Goal: Task Accomplishment & Management: Manage account settings

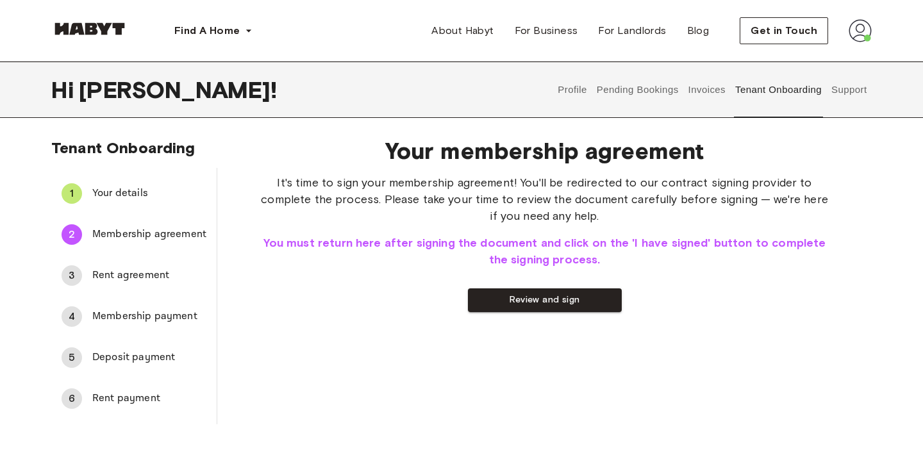
click at [577, 80] on button "Profile" at bounding box center [572, 90] width 33 height 56
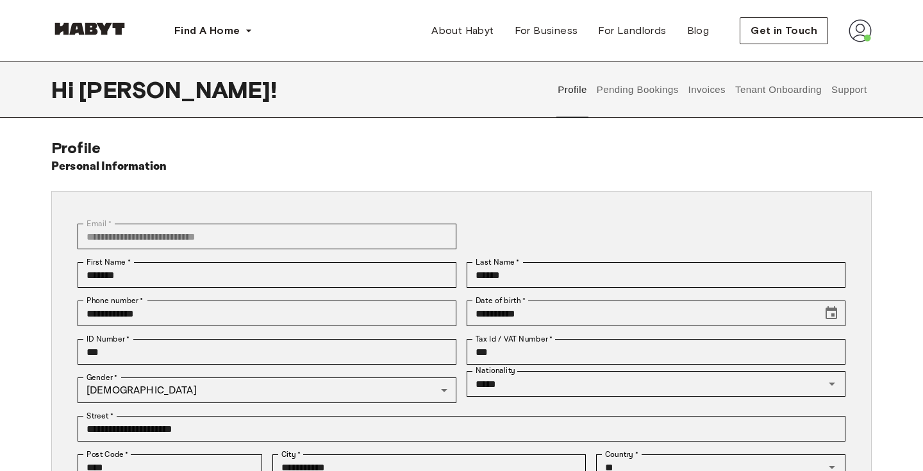
click at [618, 87] on button "Pending Bookings" at bounding box center [637, 90] width 85 height 56
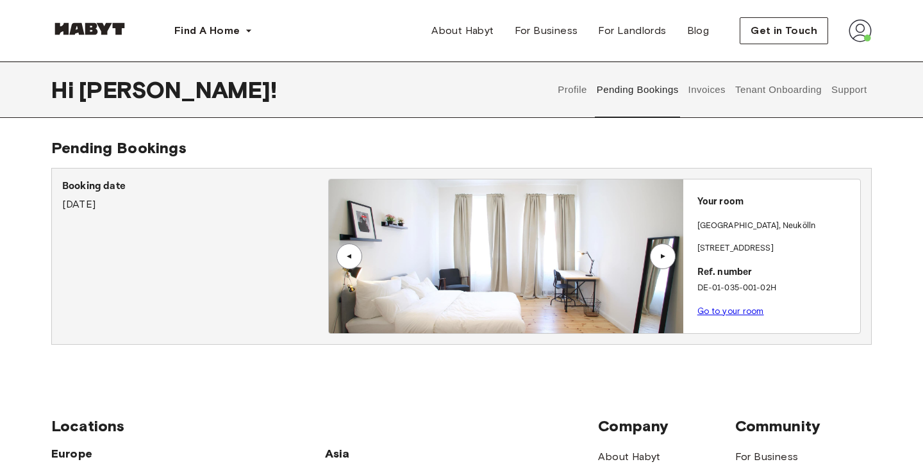
click at [666, 251] on div "▲" at bounding box center [663, 257] width 26 height 26
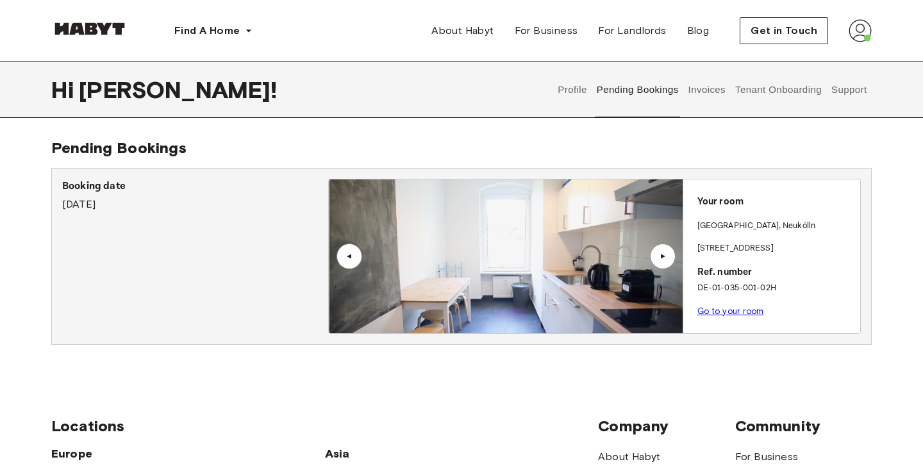
click at [713, 310] on link "Go to your room" at bounding box center [730, 311] width 67 height 10
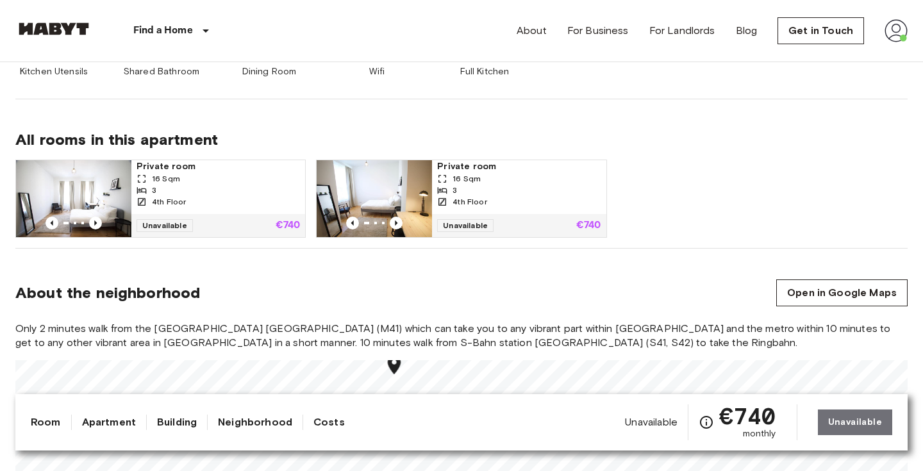
scroll to position [731, 0]
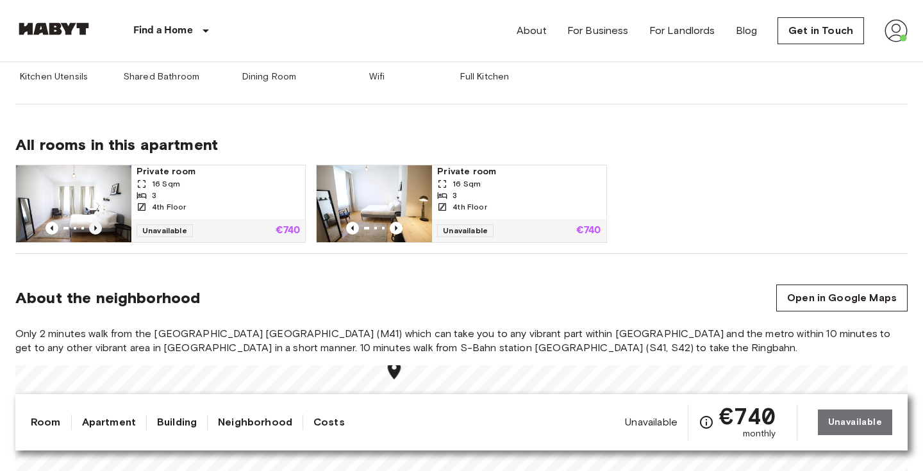
click at [94, 229] on icon "Previous image" at bounding box center [95, 228] width 13 height 13
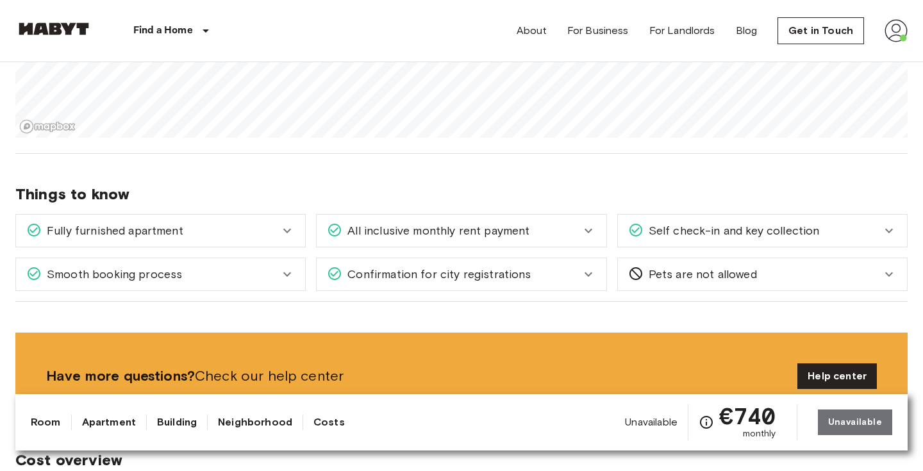
scroll to position [1163, 0]
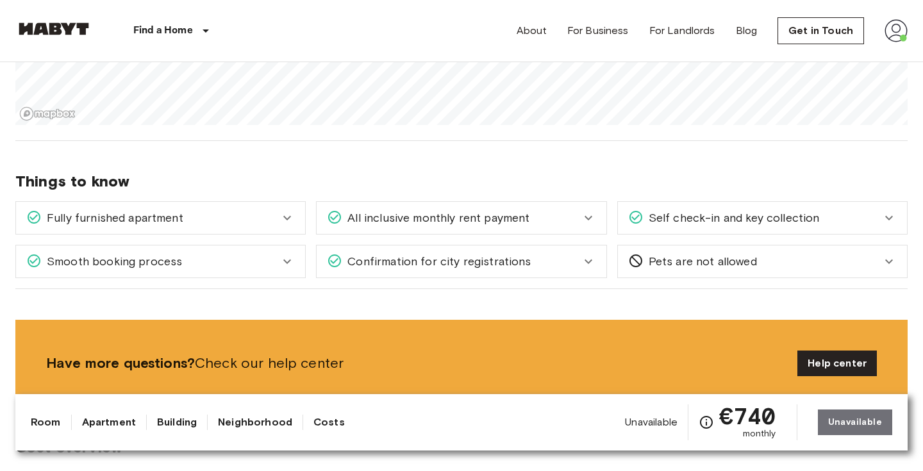
click at [157, 217] on span "Fully furnished apartment" at bounding box center [113, 218] width 142 height 17
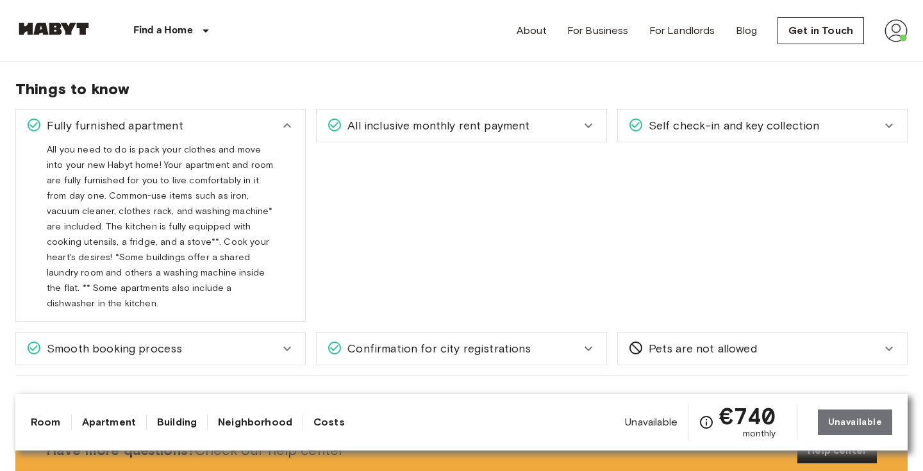
scroll to position [1256, 0]
click at [181, 129] on span "Fully furnished apartment" at bounding box center [113, 125] width 142 height 17
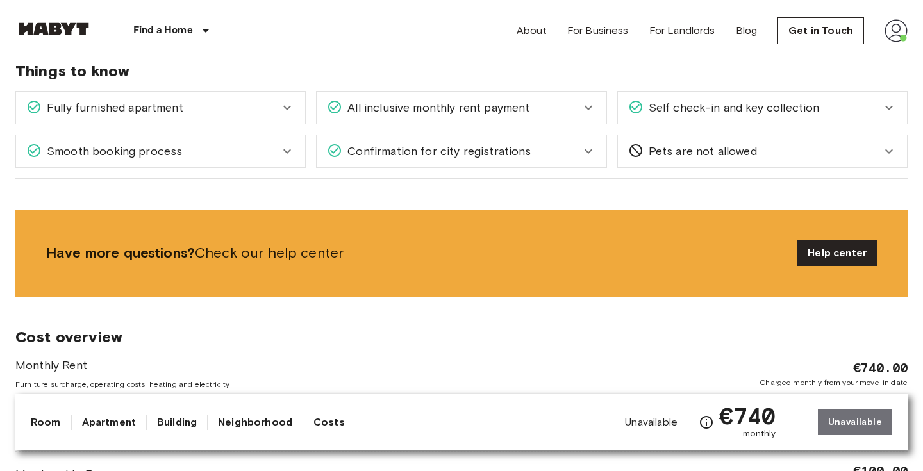
scroll to position [1281, 0]
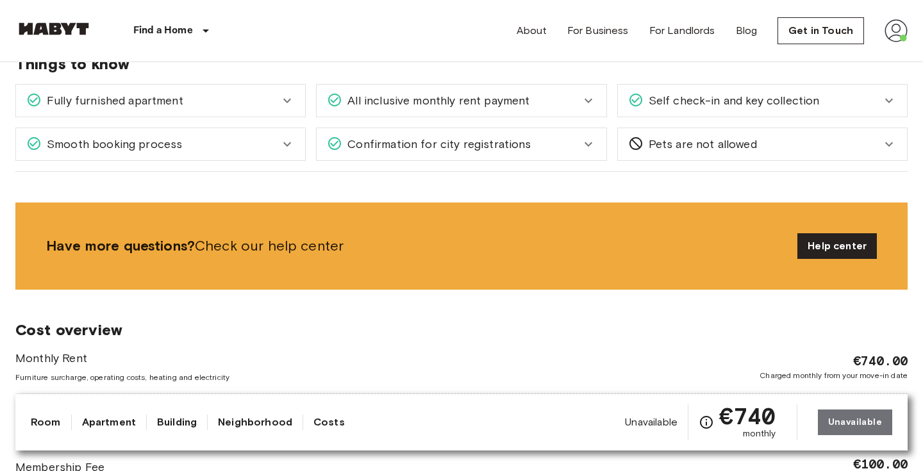
click at [181, 147] on div "Smooth booking process" at bounding box center [152, 144] width 253 height 17
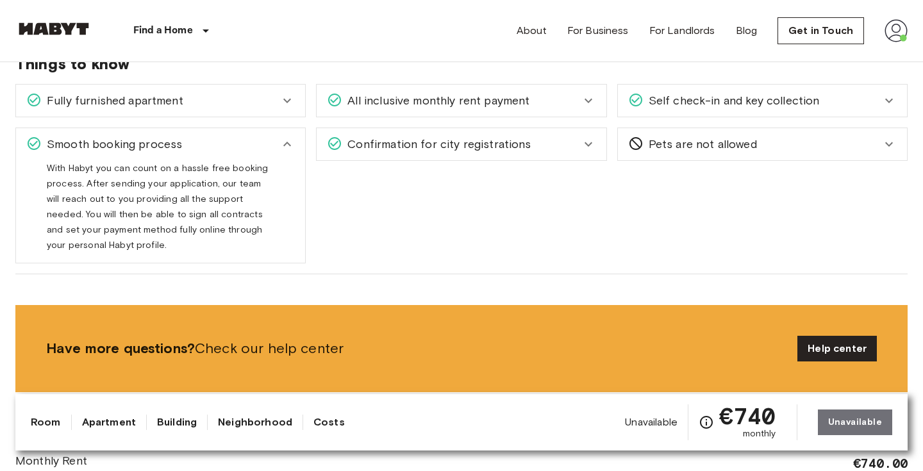
click at [181, 147] on div "Smooth booking process" at bounding box center [152, 144] width 253 height 17
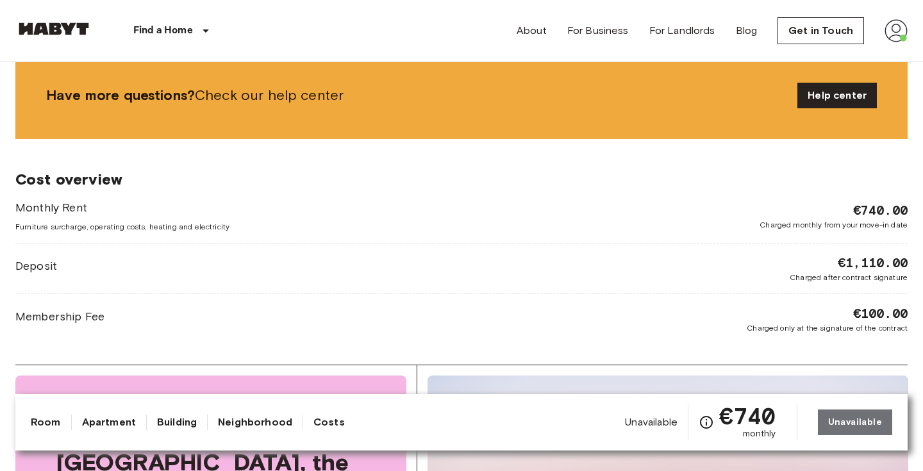
scroll to position [1534, 0]
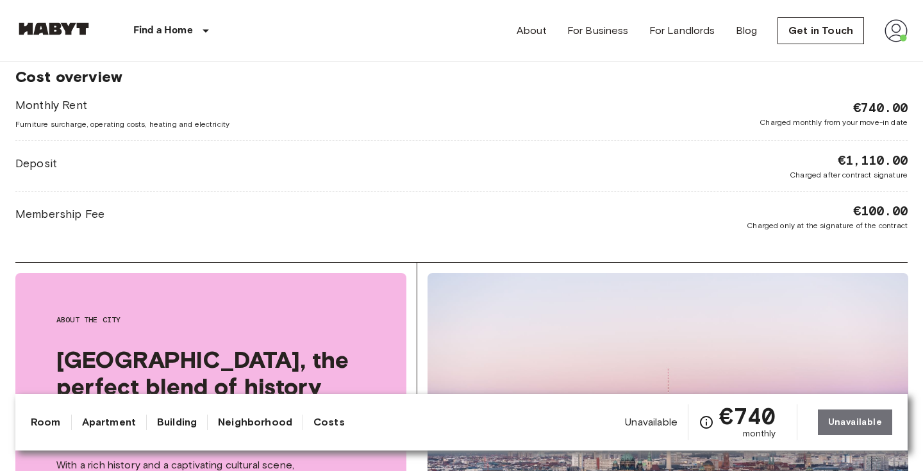
click at [860, 159] on span "€1,110.00" at bounding box center [873, 160] width 70 height 18
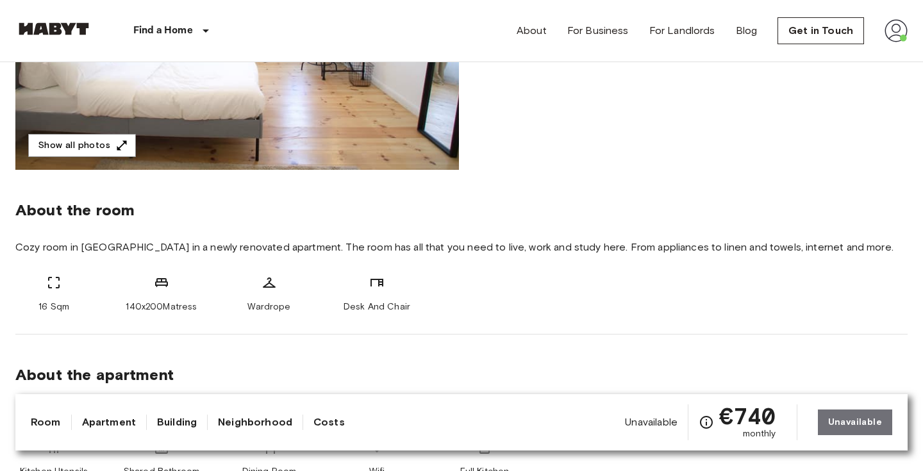
scroll to position [69, 0]
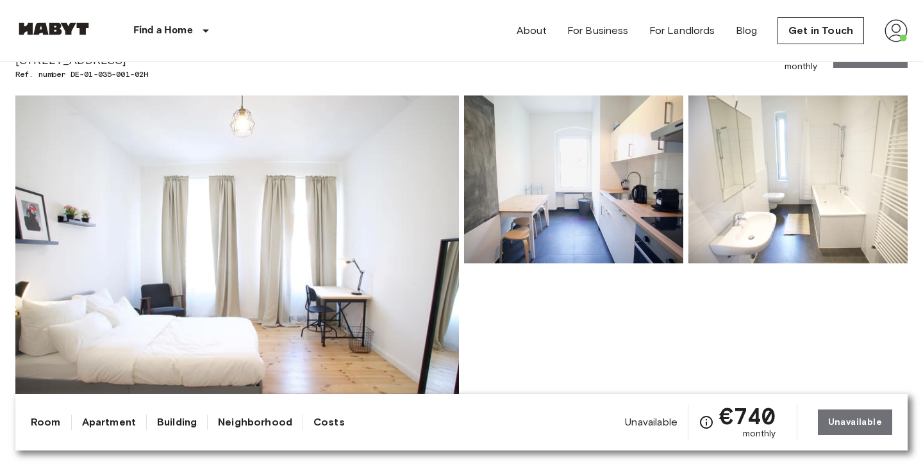
click at [897, 29] on img at bounding box center [895, 30] width 23 height 23
click at [859, 50] on li "Profile" at bounding box center [848, 53] width 128 height 23
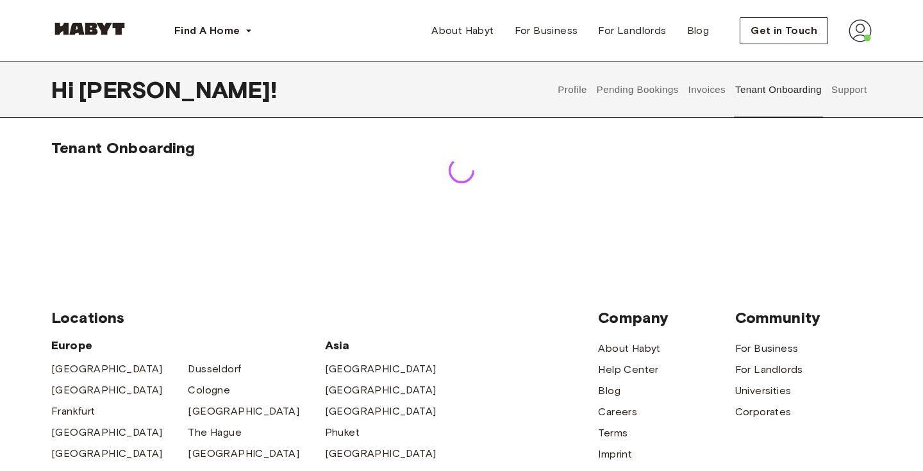
click at [765, 90] on button "Tenant Onboarding" at bounding box center [779, 90] width 90 height 56
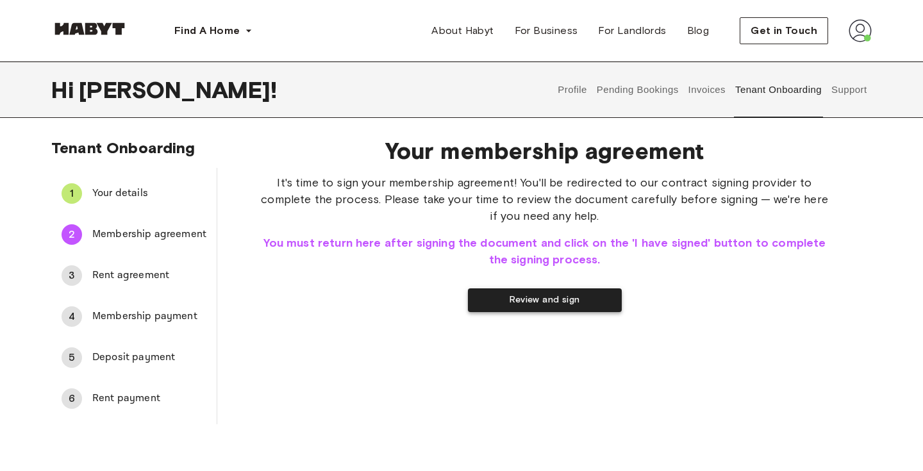
click at [567, 305] on button "Review and sign" at bounding box center [545, 300] width 154 height 24
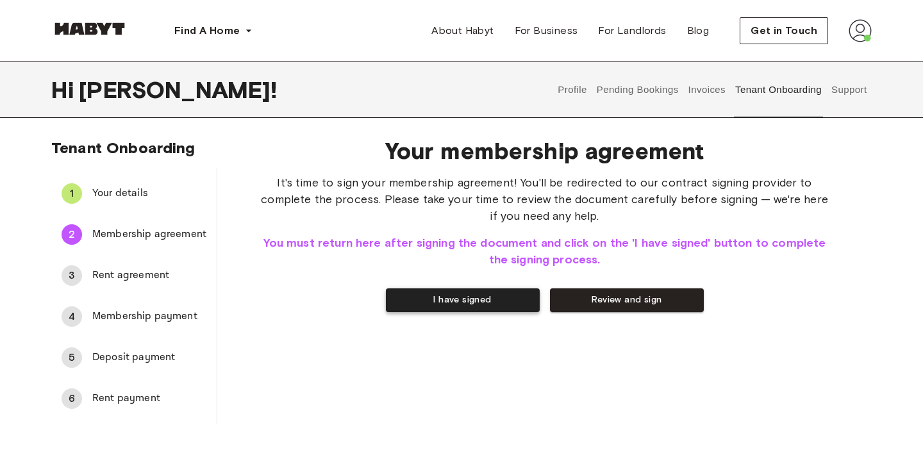
click at [481, 302] on button "I have signed" at bounding box center [463, 300] width 154 height 24
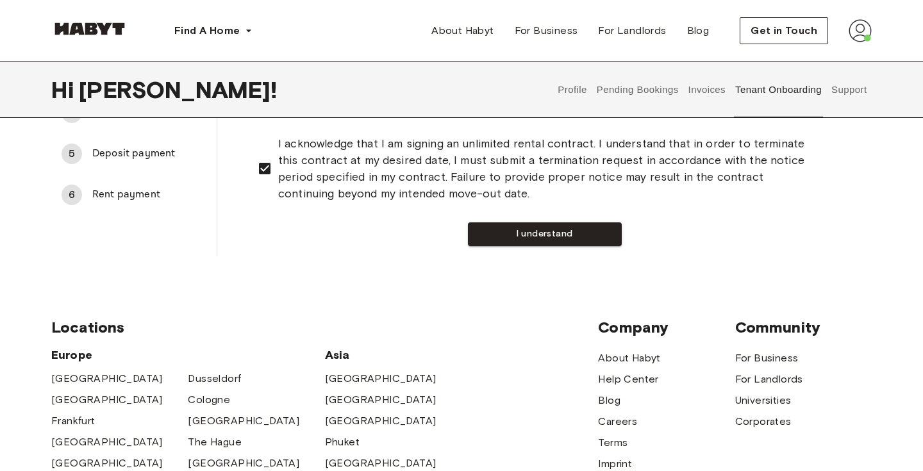
scroll to position [31, 0]
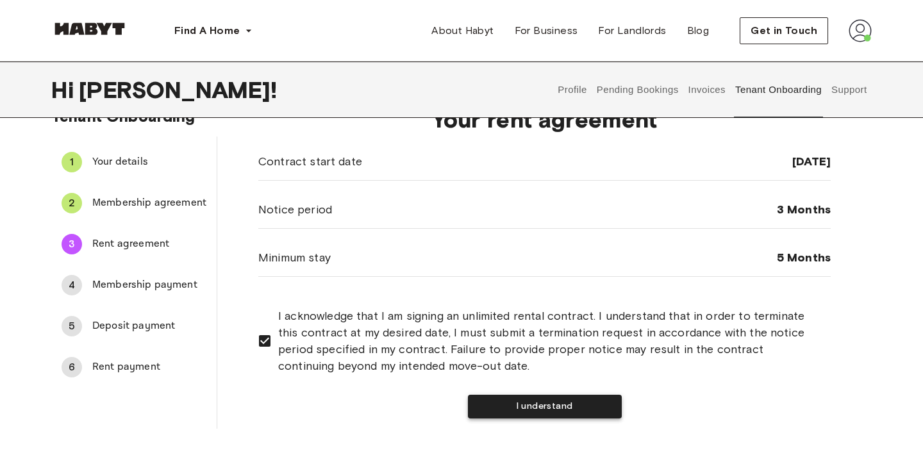
click at [552, 408] on button "I understand" at bounding box center [545, 407] width 154 height 24
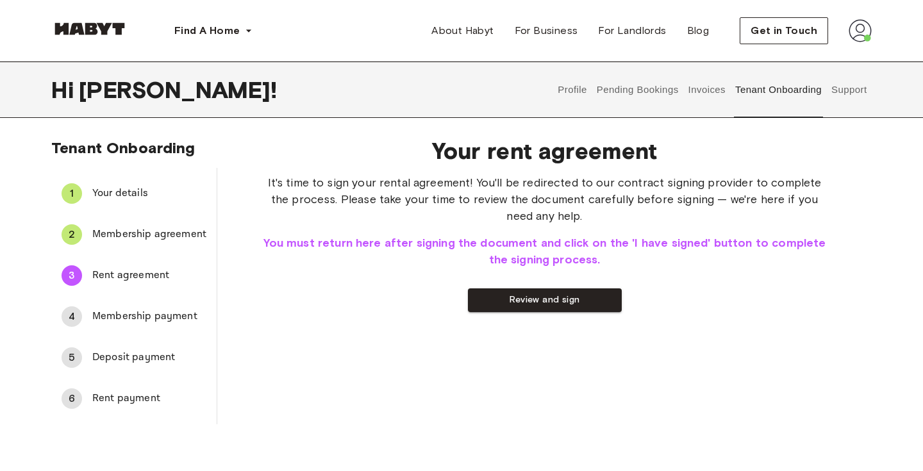
scroll to position [0, 0]
click at [533, 298] on button "Review and sign" at bounding box center [545, 300] width 154 height 24
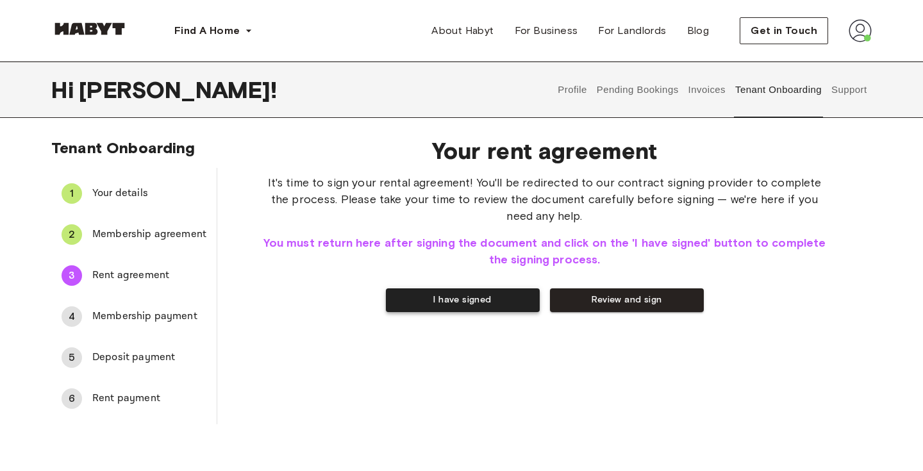
click at [446, 299] on button "I have signed" at bounding box center [463, 300] width 154 height 24
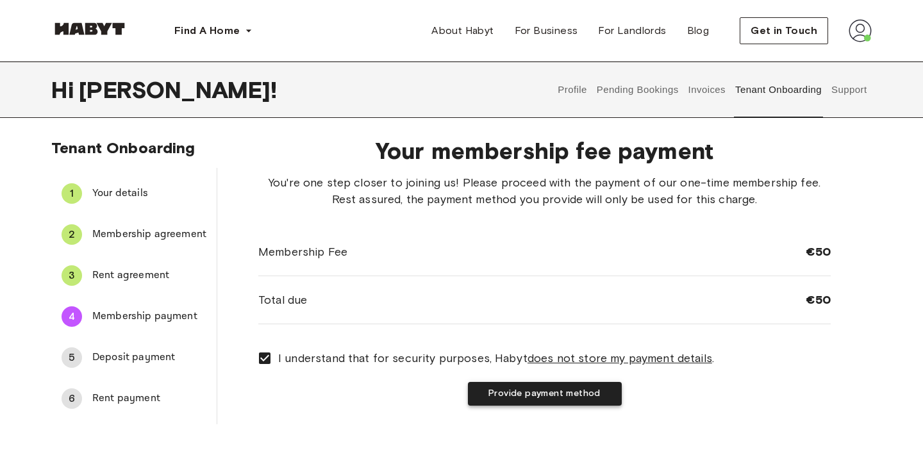
click at [518, 398] on button "Provide payment method" at bounding box center [545, 394] width 154 height 24
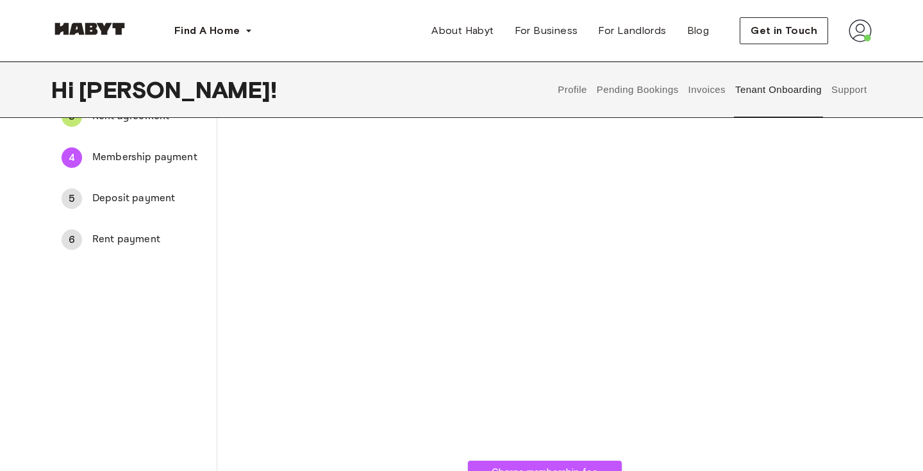
scroll to position [161, 0]
click at [343, 326] on div "Charge membership fee" at bounding box center [544, 247] width 572 height 469
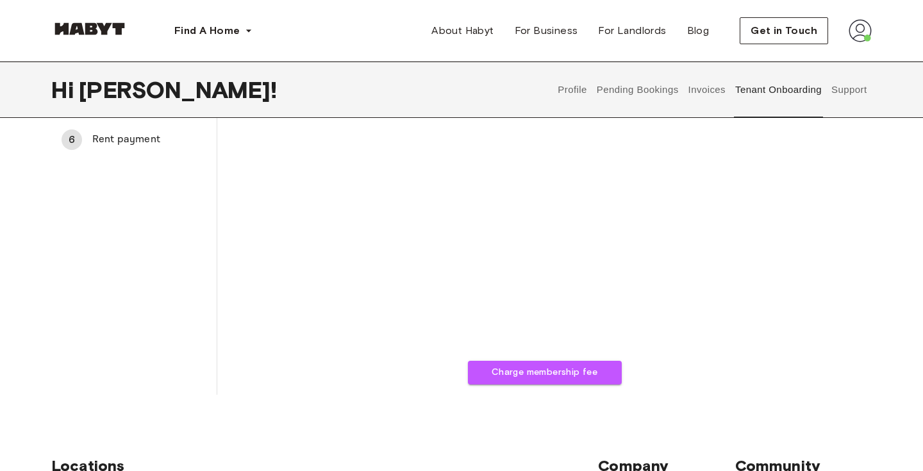
scroll to position [266, 0]
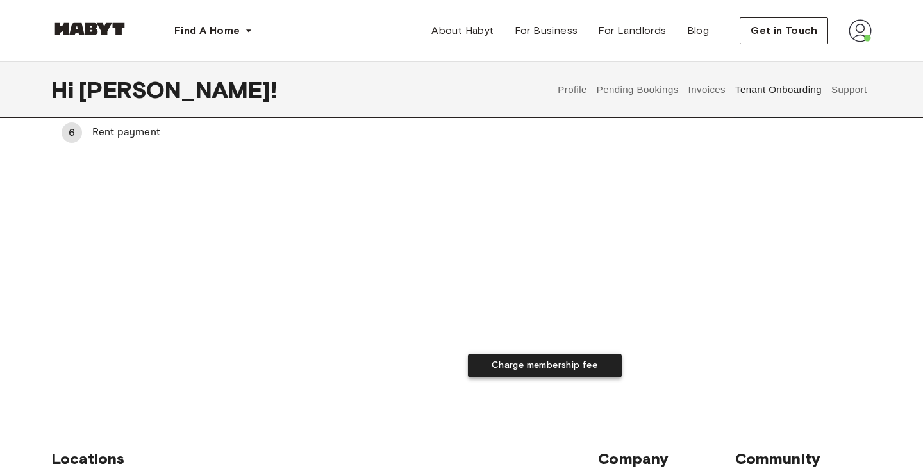
click at [569, 372] on button "Charge membership fee" at bounding box center [545, 366] width 154 height 24
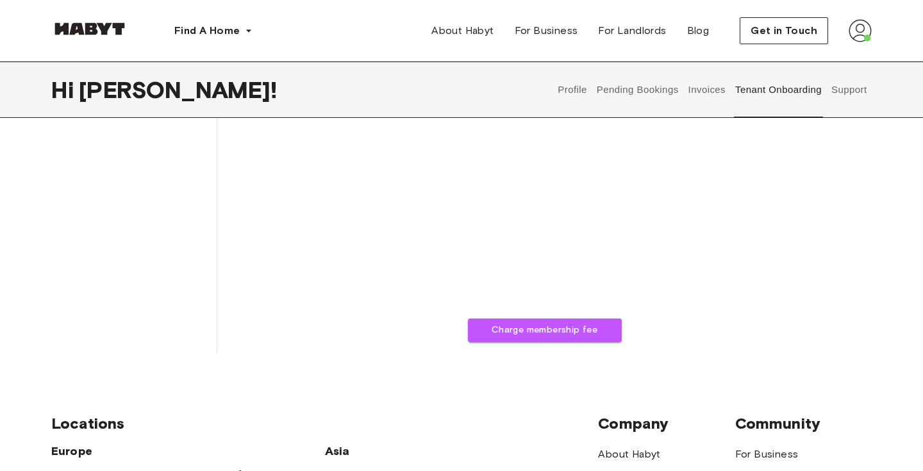
scroll to position [256, 0]
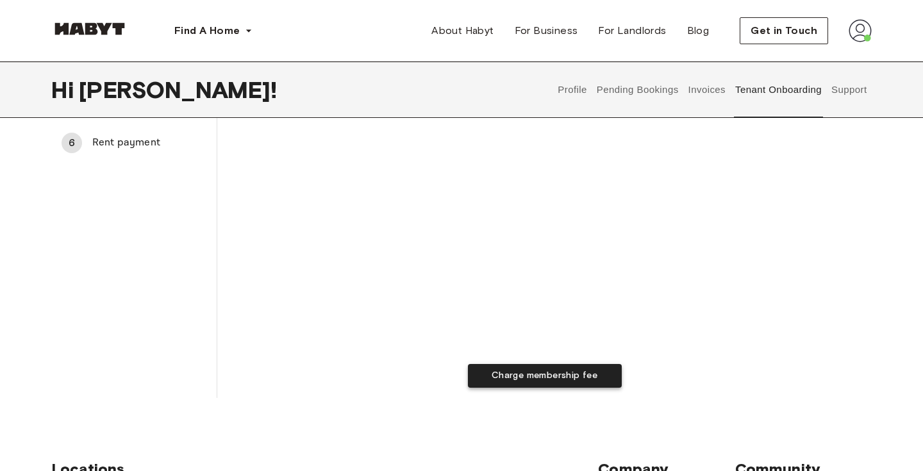
click at [593, 377] on button "Charge membership fee" at bounding box center [545, 376] width 154 height 24
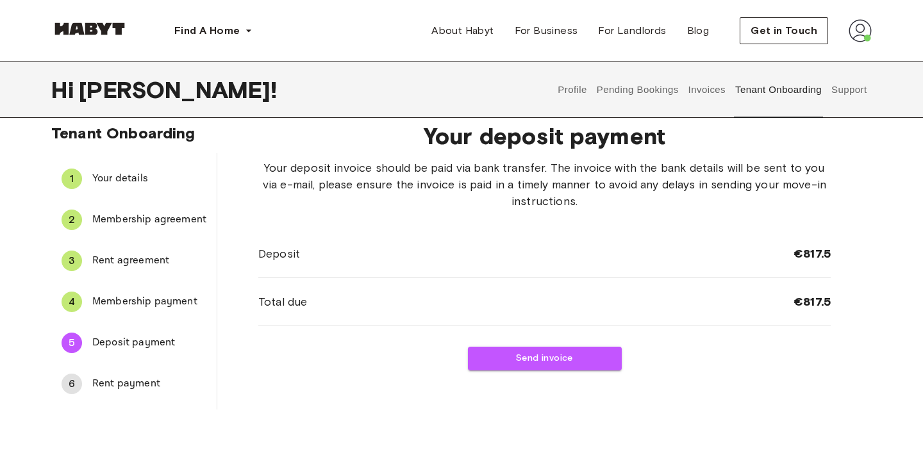
scroll to position [20, 0]
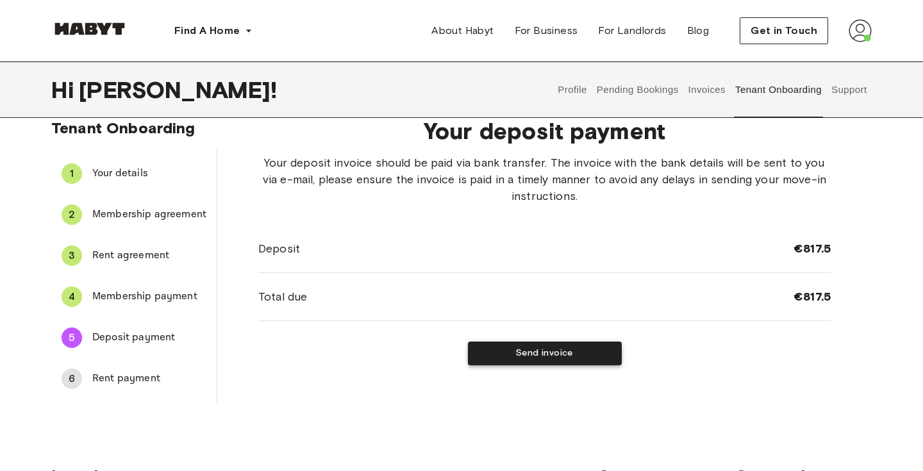
click at [587, 360] on button "Send invoice" at bounding box center [545, 354] width 154 height 24
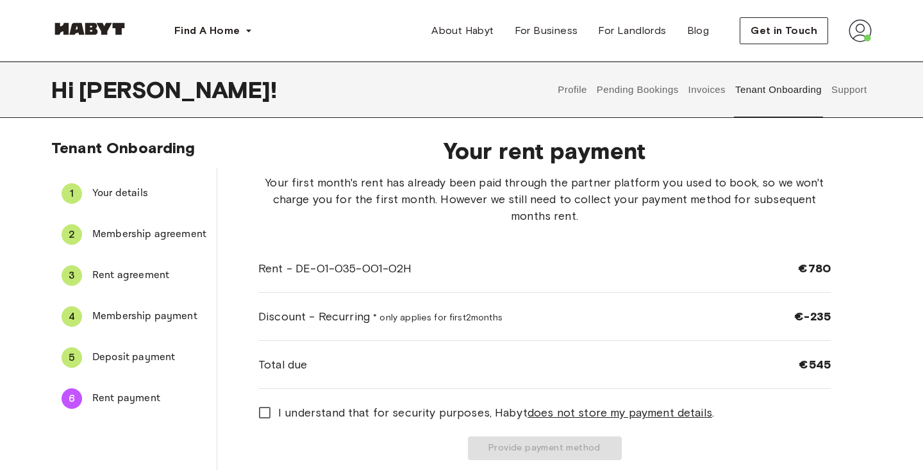
scroll to position [92, 0]
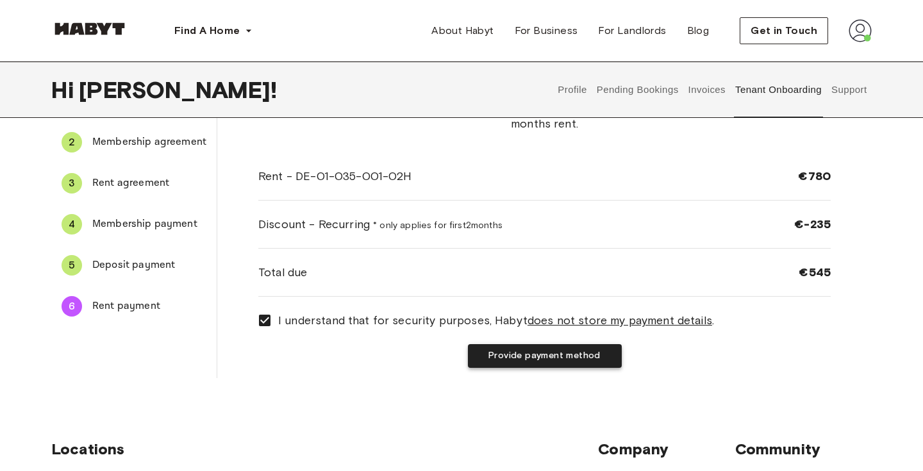
click at [511, 354] on button "Provide payment method" at bounding box center [545, 356] width 154 height 24
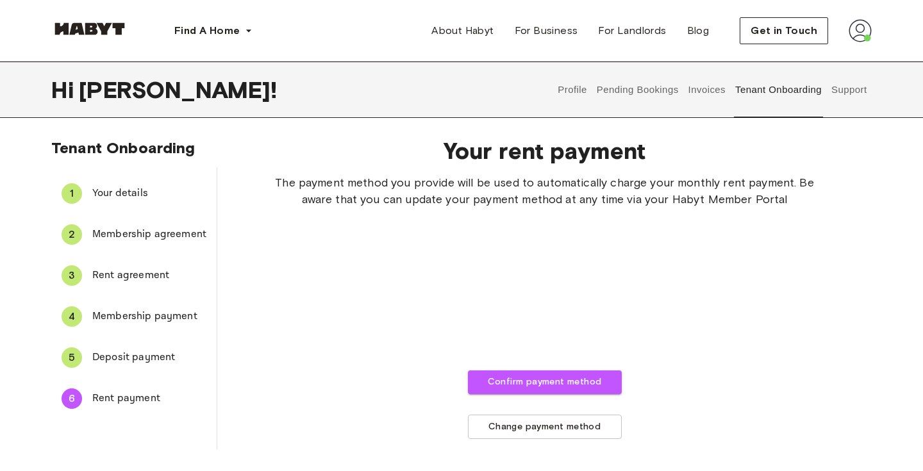
scroll to position [0, 0]
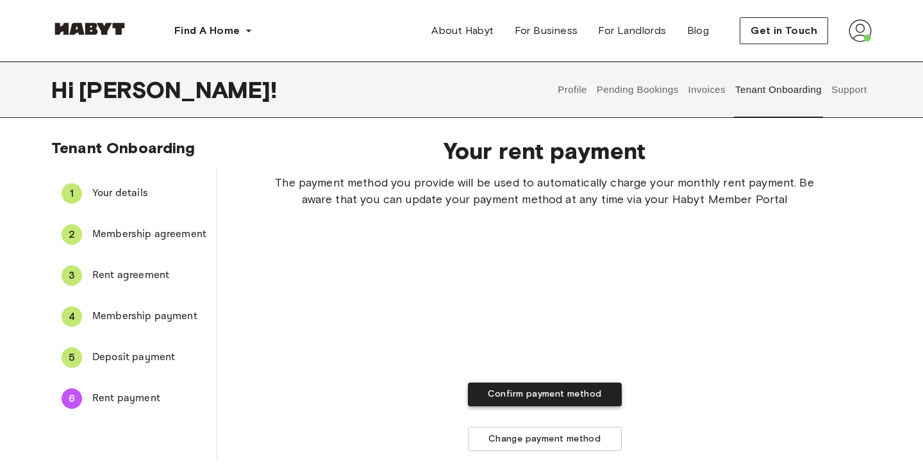
click at [513, 392] on button "Confirm payment method" at bounding box center [545, 395] width 154 height 24
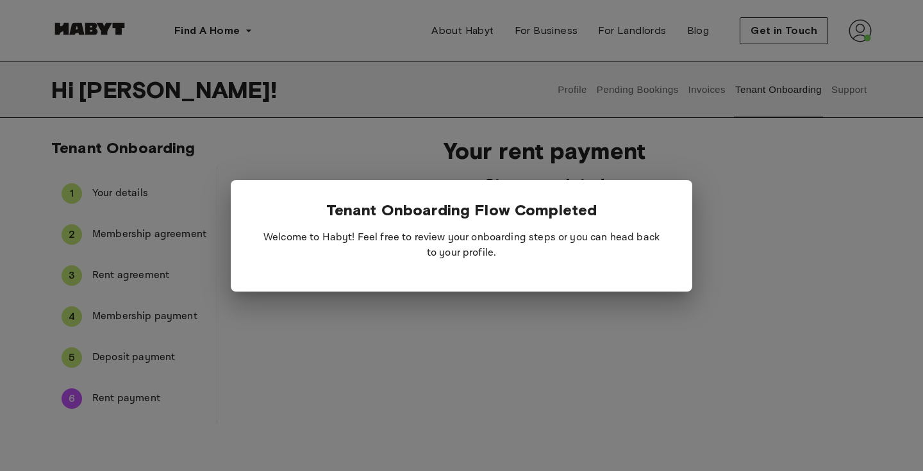
click at [373, 164] on div at bounding box center [461, 235] width 923 height 471
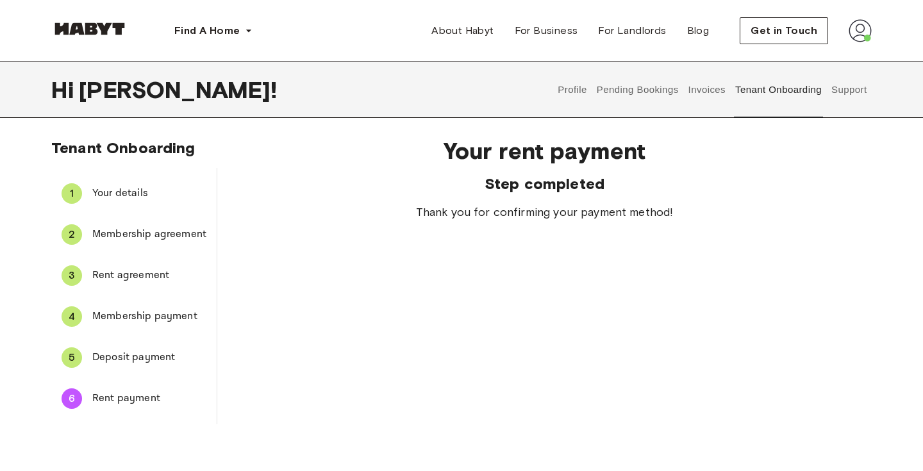
click at [851, 23] on img at bounding box center [860, 30] width 23 height 23
click at [829, 53] on span "Profile" at bounding box center [821, 60] width 32 height 15
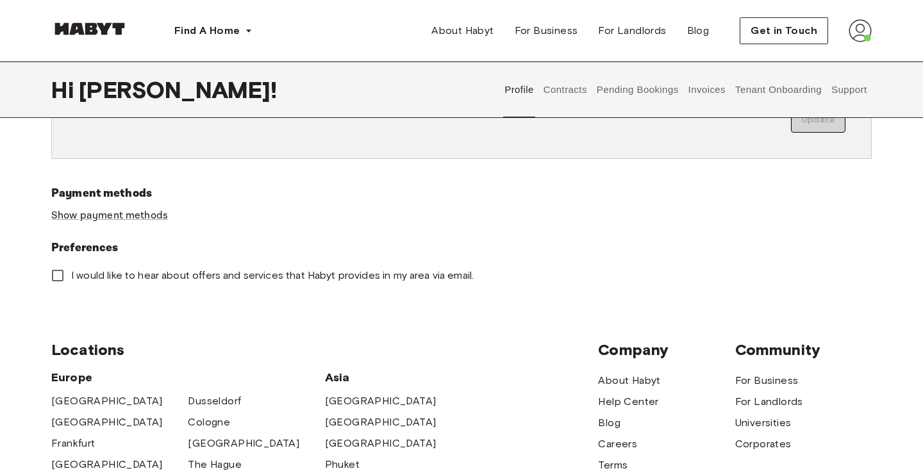
scroll to position [385, 0]
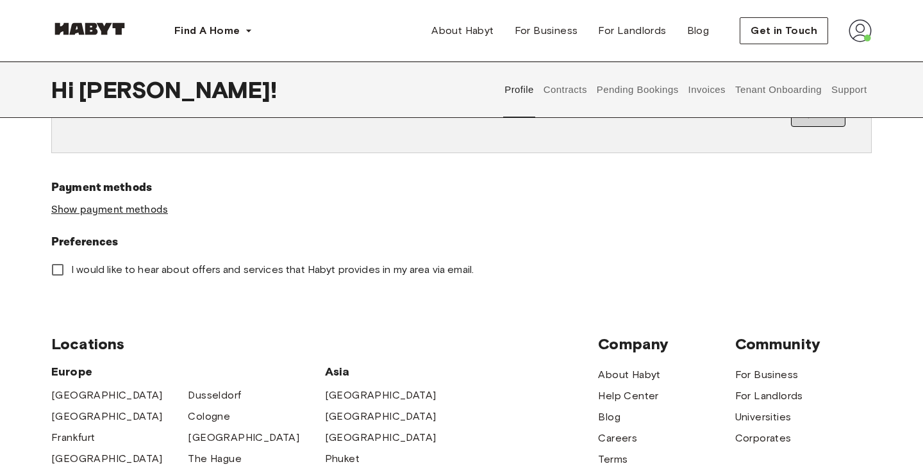
click at [119, 210] on link "Show payment methods" at bounding box center [109, 209] width 117 height 13
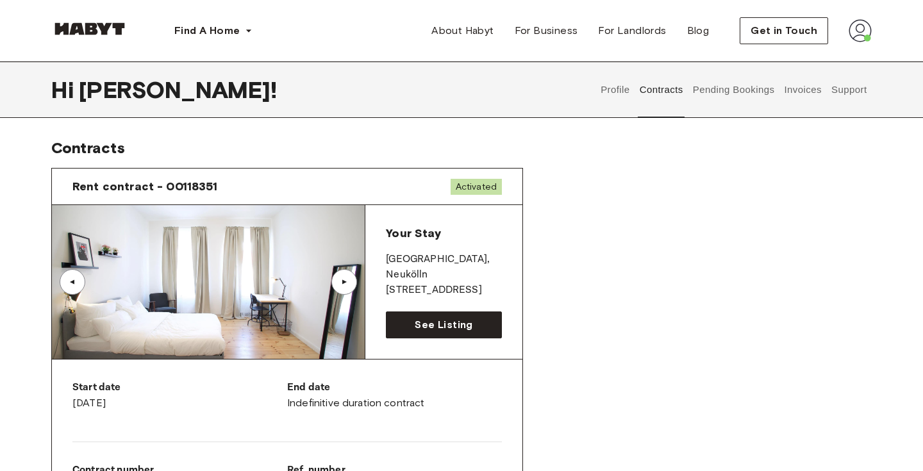
click at [340, 285] on div "▲" at bounding box center [344, 282] width 13 height 8
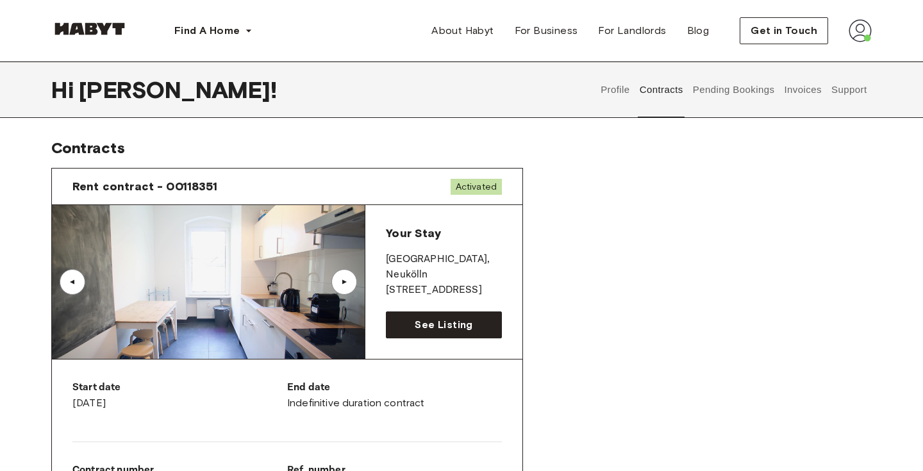
click at [340, 285] on div "▲" at bounding box center [344, 282] width 13 height 8
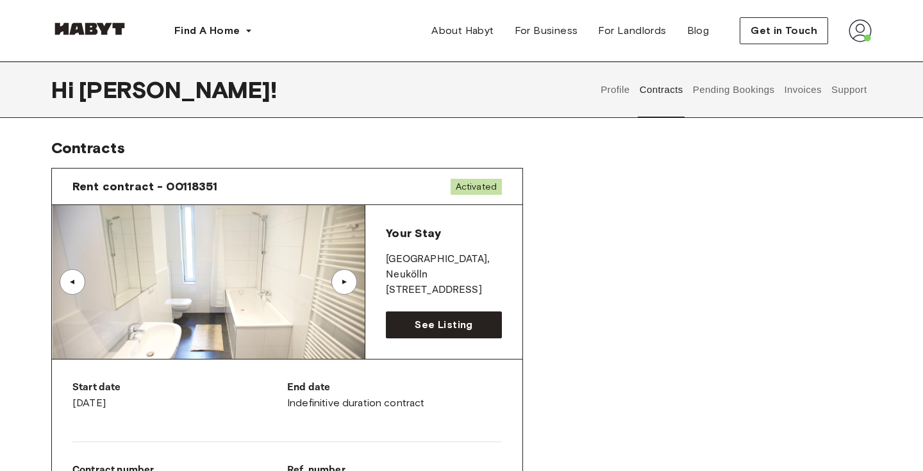
click at [340, 285] on div "▲" at bounding box center [344, 282] width 13 height 8
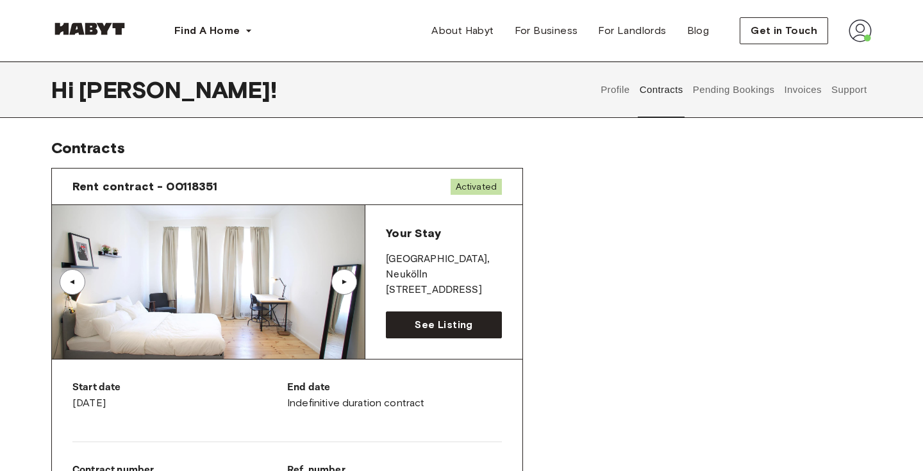
click at [797, 97] on button "Invoices" at bounding box center [803, 90] width 40 height 56
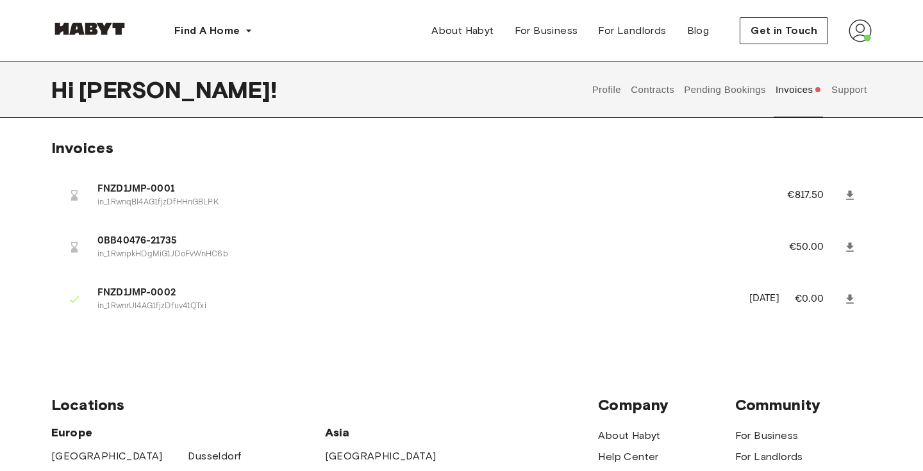
click at [845, 305] on link at bounding box center [849, 299] width 23 height 23
click at [847, 246] on icon at bounding box center [849, 247] width 13 height 13
click at [850, 197] on icon at bounding box center [849, 195] width 13 height 13
